Goal: Information Seeking & Learning: Learn about a topic

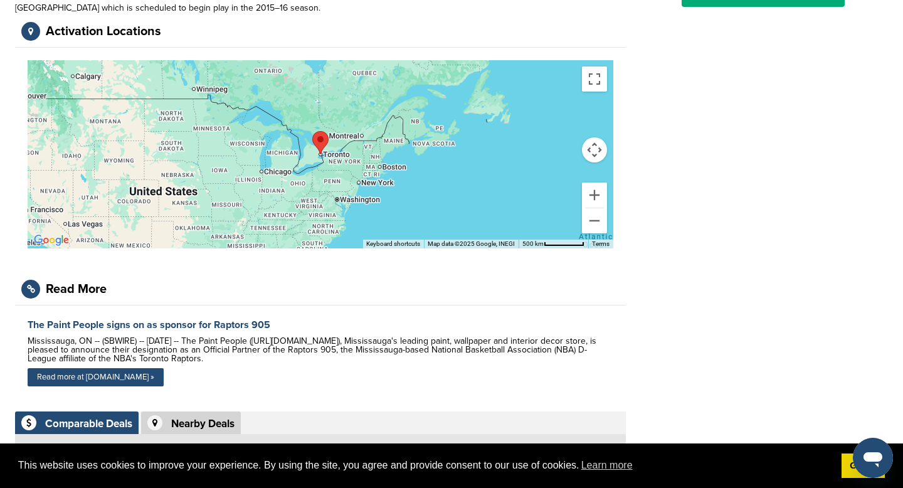
scroll to position [322, 0]
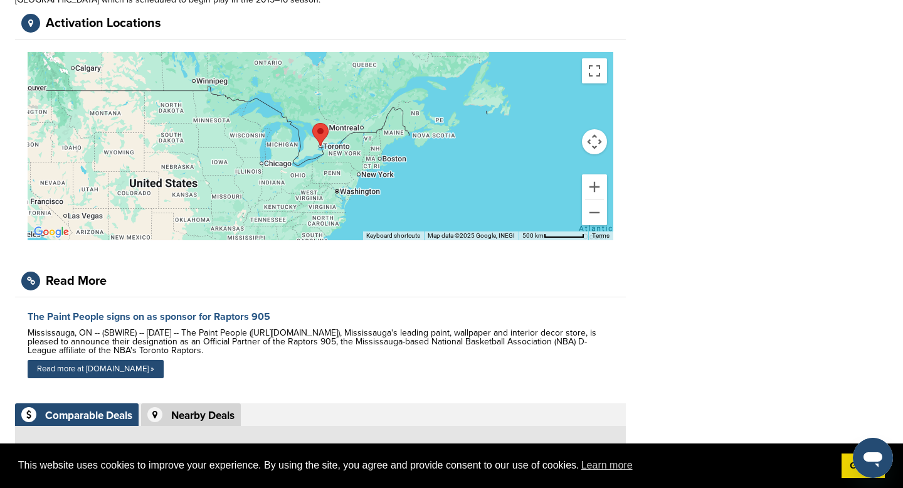
click at [198, 311] on link "The Paint People signs on as sponsor for Raptors 905" at bounding box center [149, 317] width 243 height 13
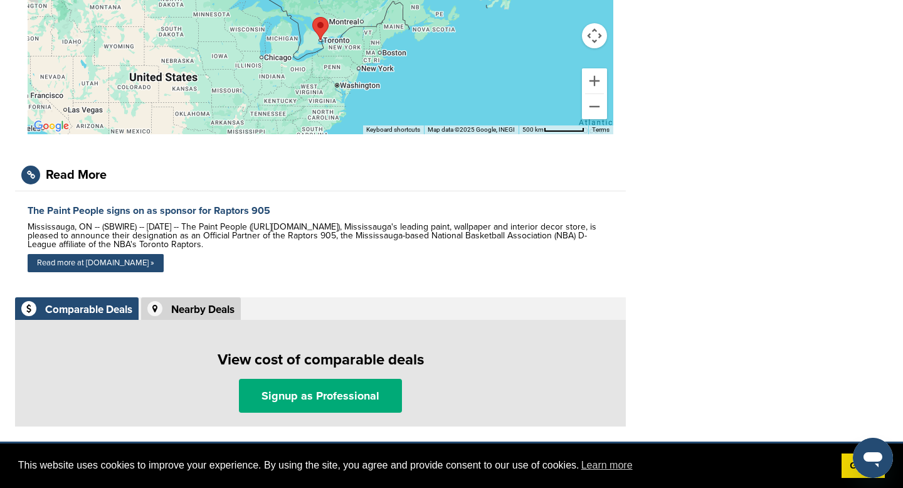
scroll to position [433, 0]
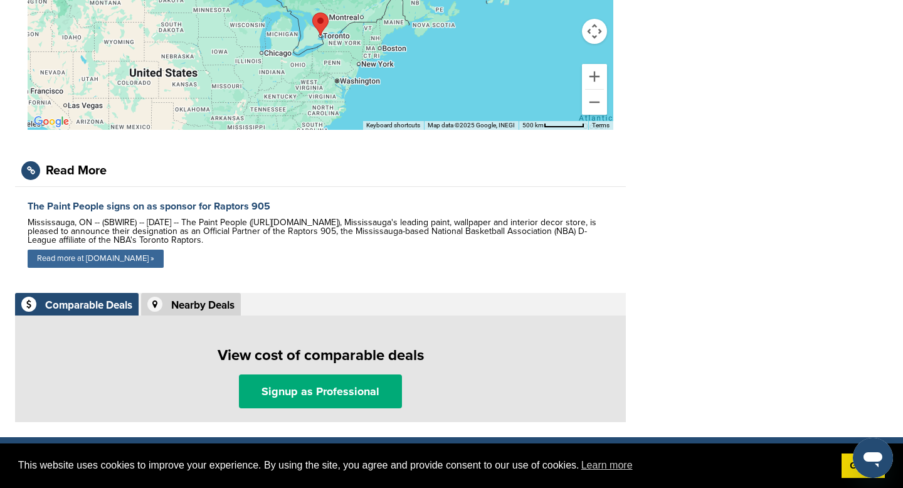
click at [135, 250] on link "Read more at [DOMAIN_NAME] »" at bounding box center [96, 259] width 136 height 18
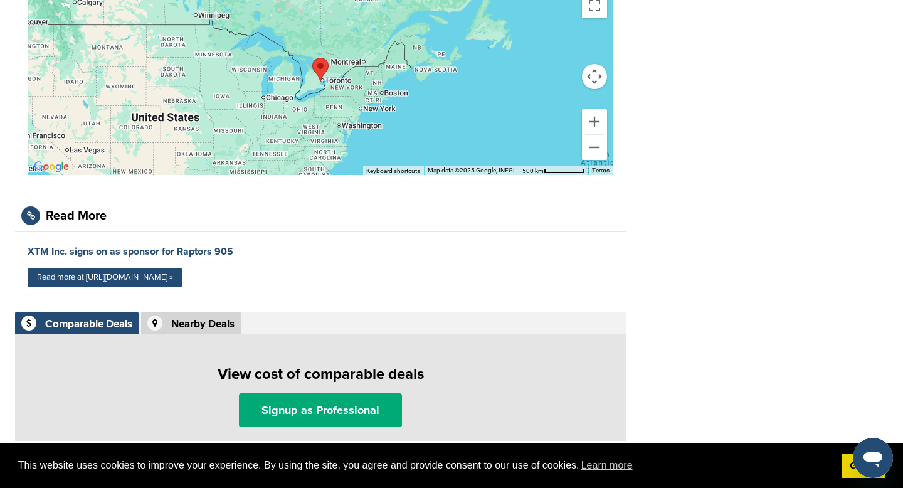
scroll to position [422, 0]
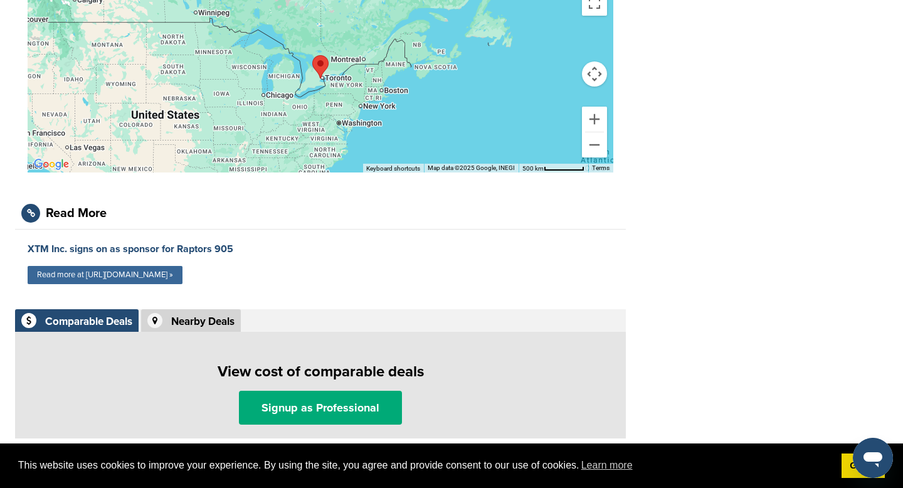
click at [173, 277] on link "Read more at https://www.prnewswire.com »" at bounding box center [105, 275] width 155 height 18
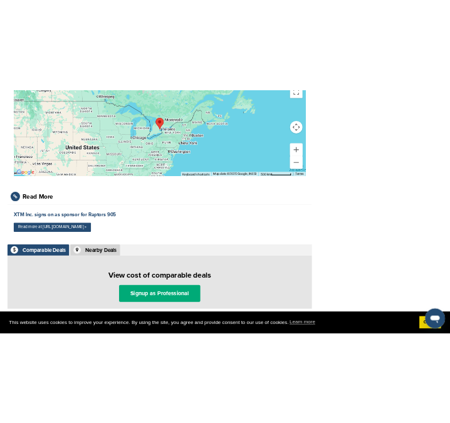
scroll to position [514, 0]
